Goal: Task Accomplishment & Management: Complete application form

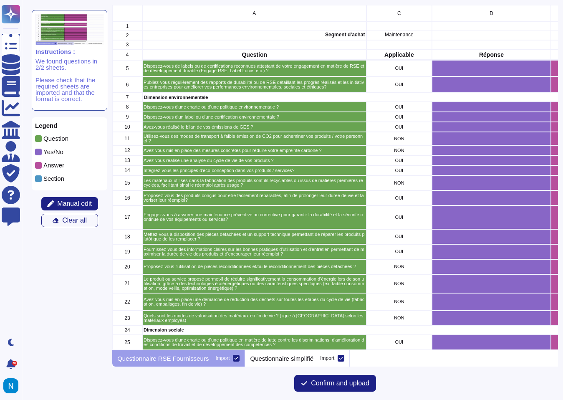
scroll to position [345, 446]
click at [348, 388] on button "Confirm and upload" at bounding box center [335, 383] width 82 height 17
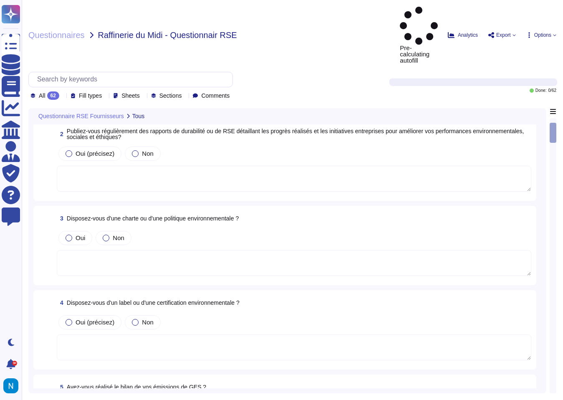
scroll to position [101, 0]
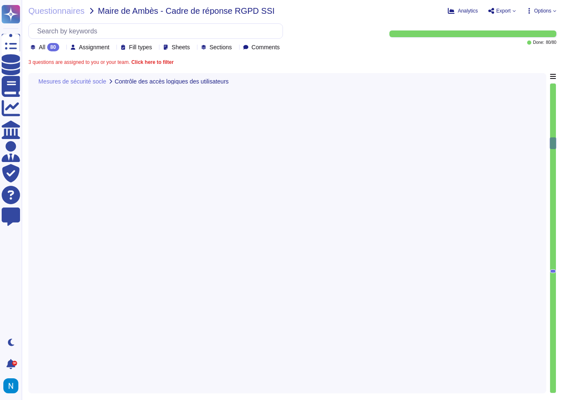
type textarea "Swile a mis en place une politique de mot de passe robuste qui exige une longue…"
type textarea "Swile a mis en place une politique de gestion des identités et des accès, inter…"
type textarea "Nous avons des politiques de sécurité des informations conformes à la norme ISO…"
type textarea "Swile a mis en place un processus complet de gestion des incidents qui inclut l…"
type textarea "Conformément à notre politique de « gestion des incidents de sécurité de l'info…"
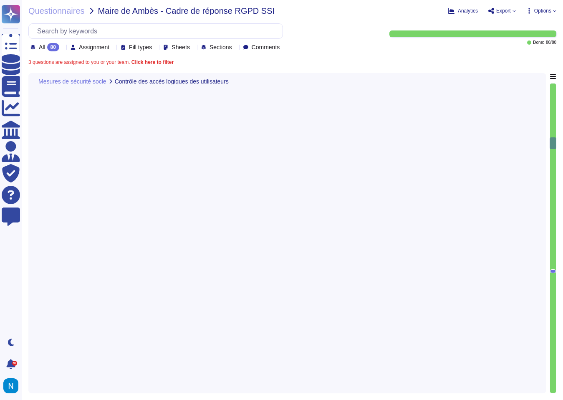
type textarea "Swile sensibilise tout le personnel aux problèmes de sécurité et au respect des…"
